Goal: Find contact information: Find contact information

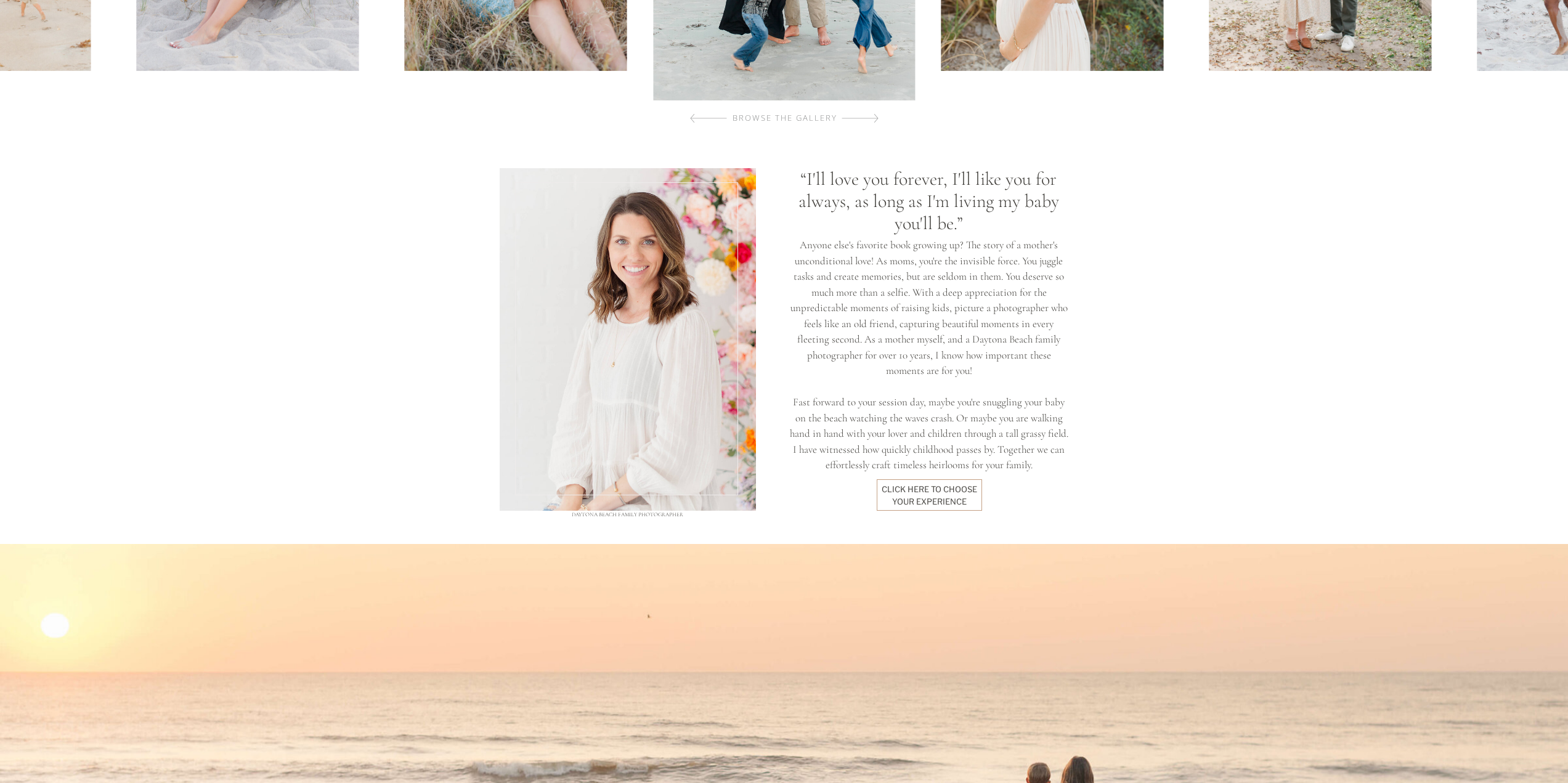
scroll to position [924, 0]
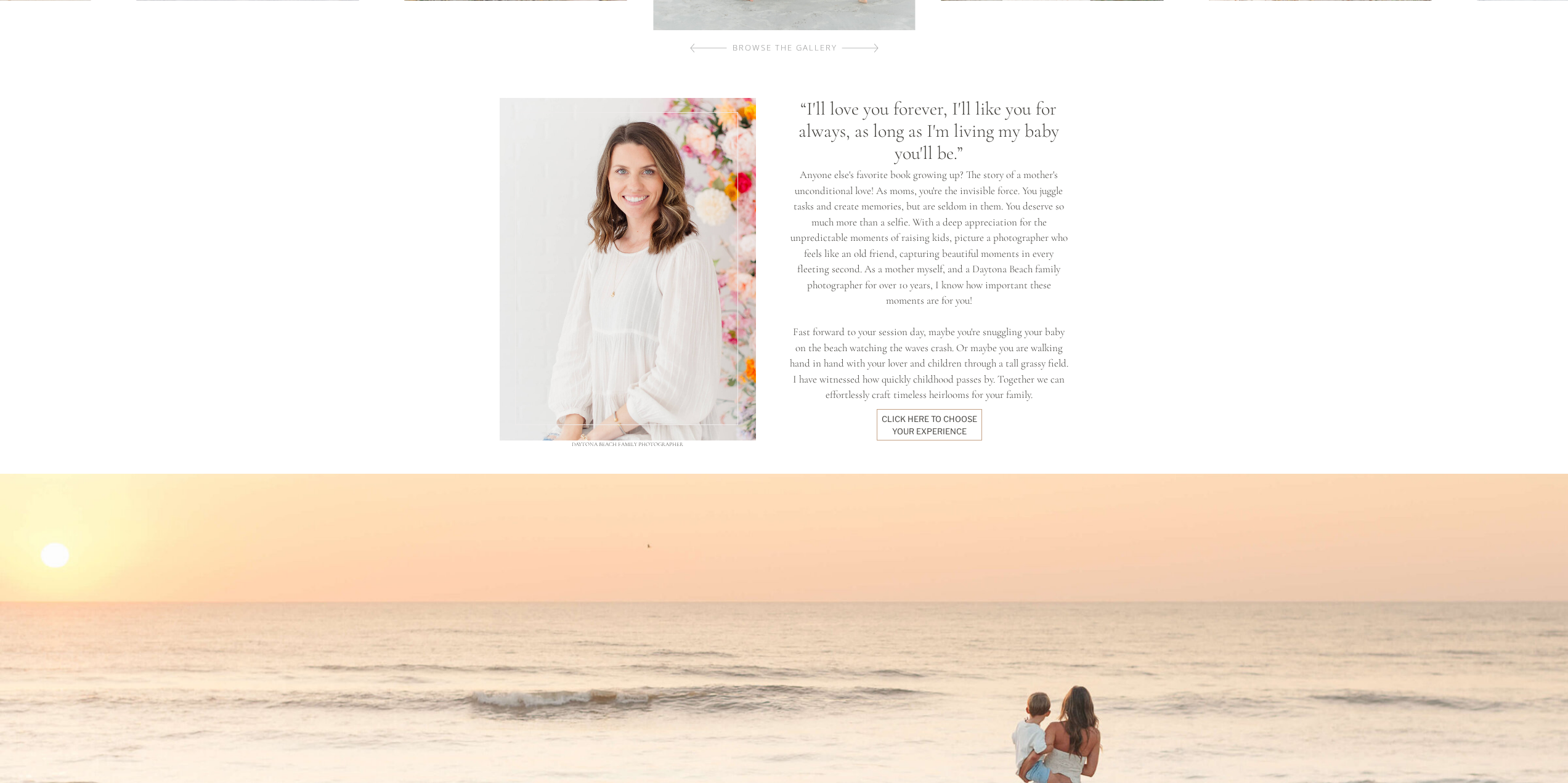
click at [911, 416] on div "click here to Choose your experience" at bounding box center [930, 424] width 96 height 23
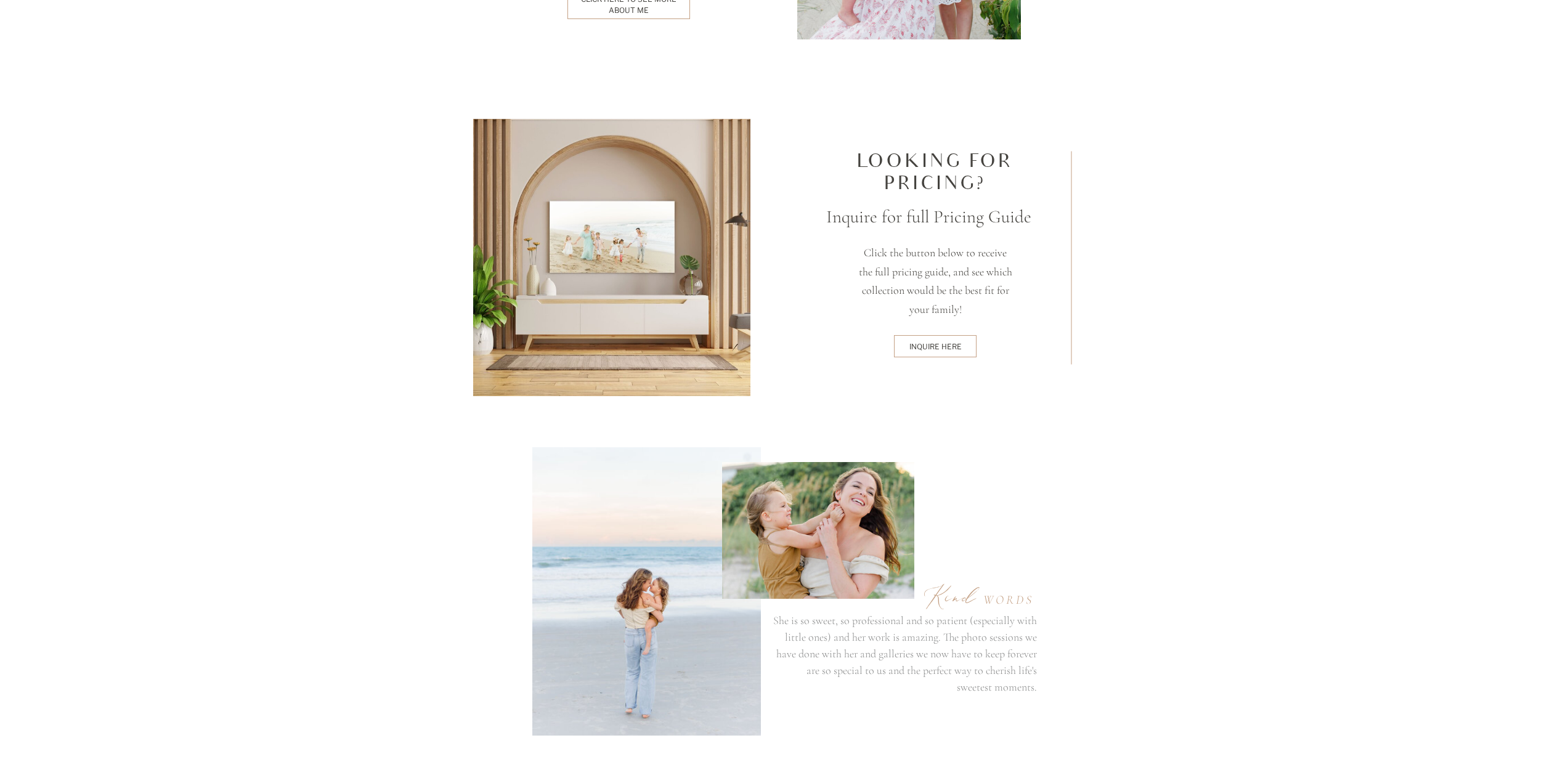
scroll to position [3141, 0]
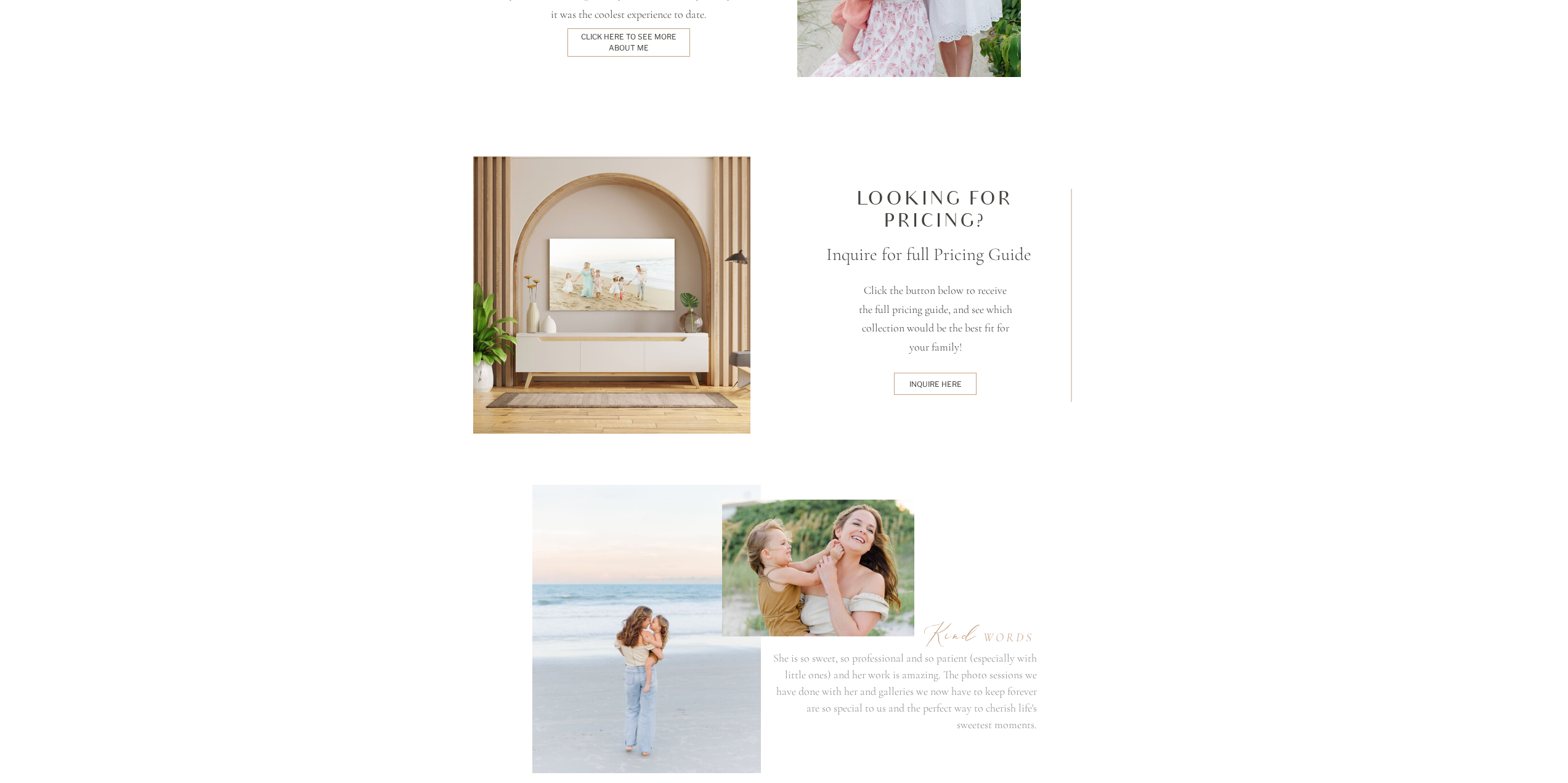
click at [946, 384] on div "inquire here" at bounding box center [936, 383] width 78 height 10
